Goal: Task Accomplishment & Management: Use online tool/utility

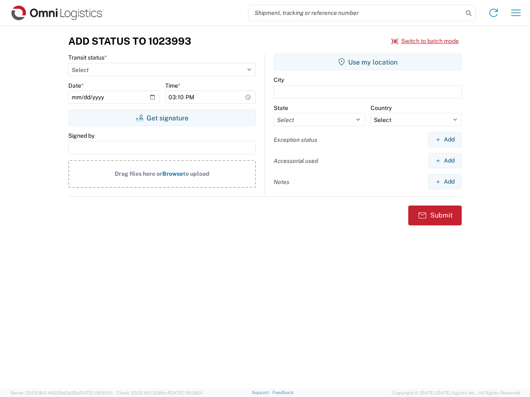
click at [355, 13] on input "search" at bounding box center [355, 13] width 214 height 16
click at [468, 13] on icon at bounding box center [469, 13] width 12 height 12
click at [493, 13] on icon at bounding box center [493, 12] width 13 height 13
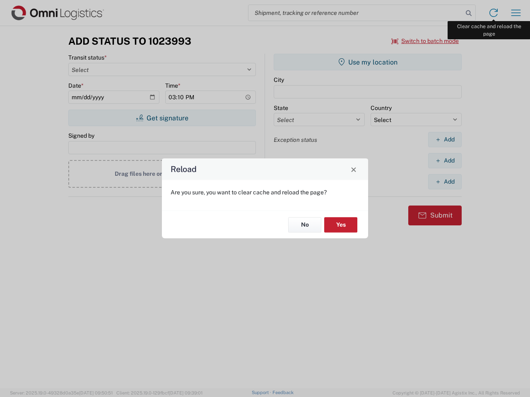
click at [516, 13] on div "Reload Are you sure, you want to clear cache and reload the page? No Yes" at bounding box center [265, 198] width 530 height 397
click at [425, 41] on div "Reload Are you sure, you want to clear cache and reload the page? No Yes" at bounding box center [265, 198] width 530 height 397
click at [162, 118] on div "Reload Are you sure, you want to clear cache and reload the page? No Yes" at bounding box center [265, 198] width 530 height 397
click at [367, 62] on div "Reload Are you sure, you want to clear cache and reload the page? No Yes" at bounding box center [265, 198] width 530 height 397
click at [444, 139] on div "Reload Are you sure, you want to clear cache and reload the page? No Yes" at bounding box center [265, 198] width 530 height 397
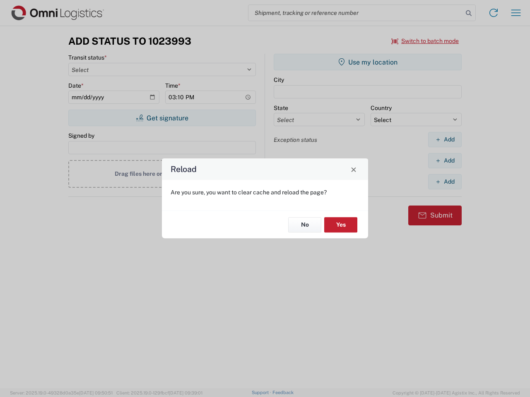
click at [444, 161] on div "Reload Are you sure, you want to clear cache and reload the page? No Yes" at bounding box center [265, 198] width 530 height 397
click at [444, 182] on div "Reload Are you sure, you want to clear cache and reload the page? No Yes" at bounding box center [265, 198] width 530 height 397
